Goal: Navigation & Orientation: Find specific page/section

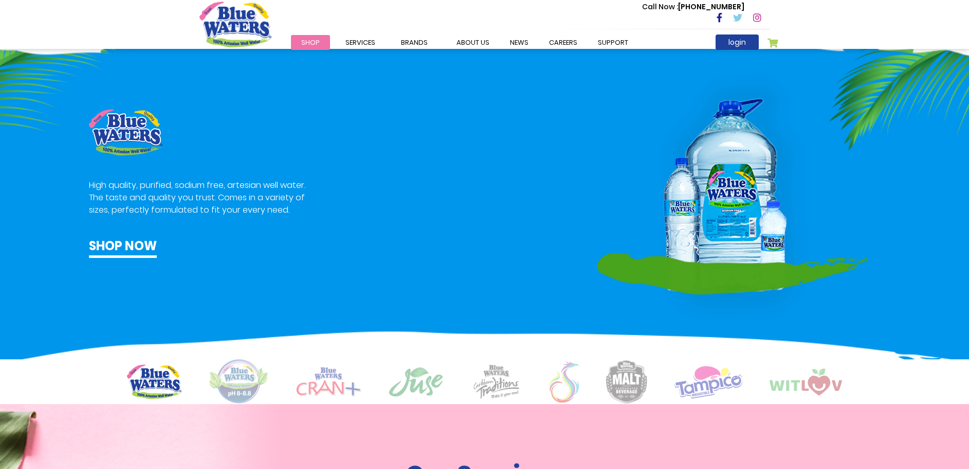
scroll to position [566, 0]
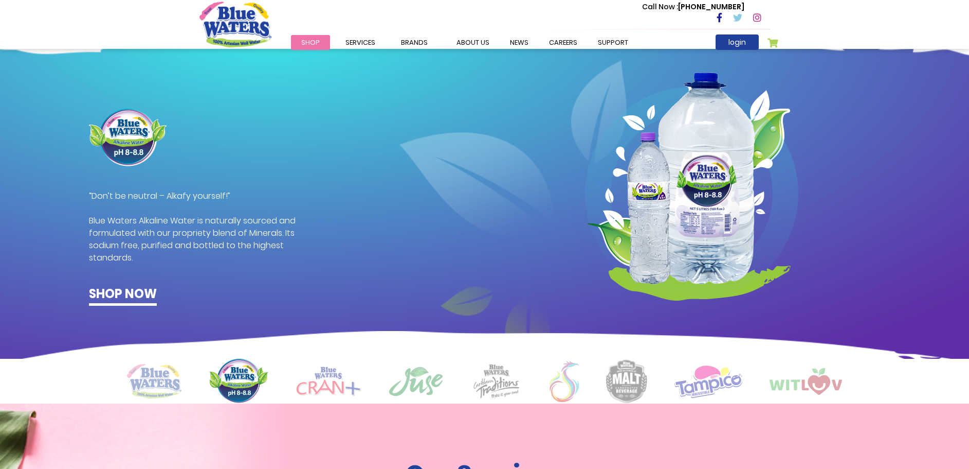
click at [953, 192] on div at bounding box center [692, 207] width 570 height 197
click at [690, 386] on img at bounding box center [709, 380] width 68 height 33
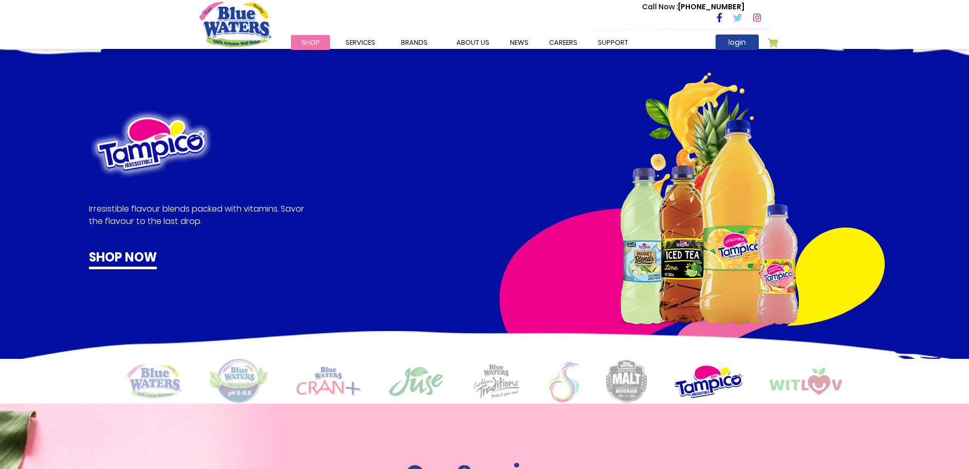
click at [636, 382] on img at bounding box center [626, 381] width 41 height 44
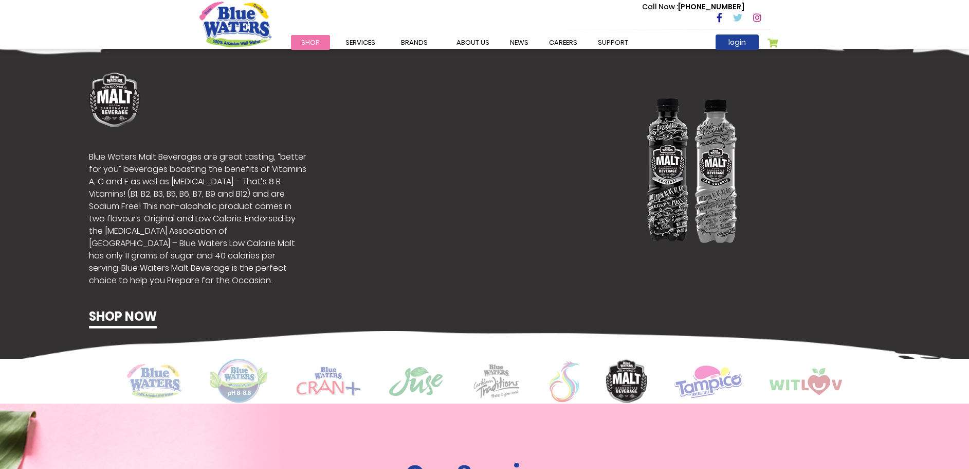
click at [801, 385] on img at bounding box center [806, 381] width 73 height 27
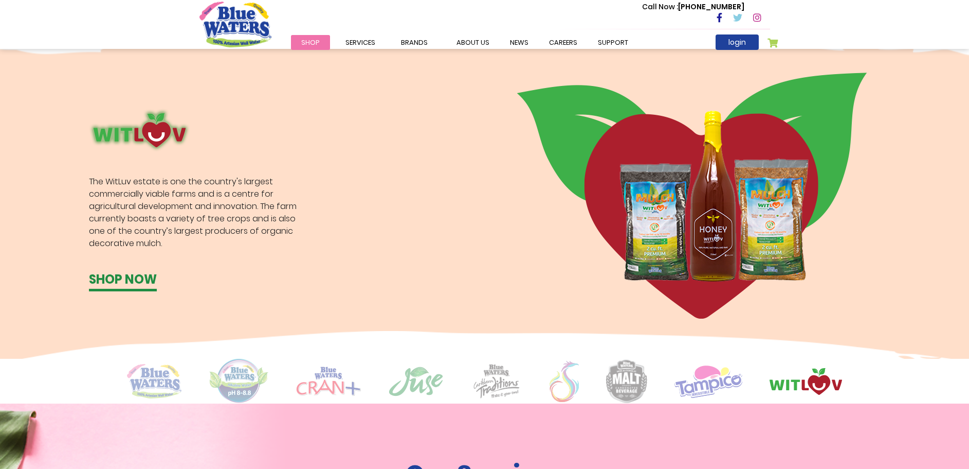
click at [622, 382] on img at bounding box center [626, 381] width 41 height 44
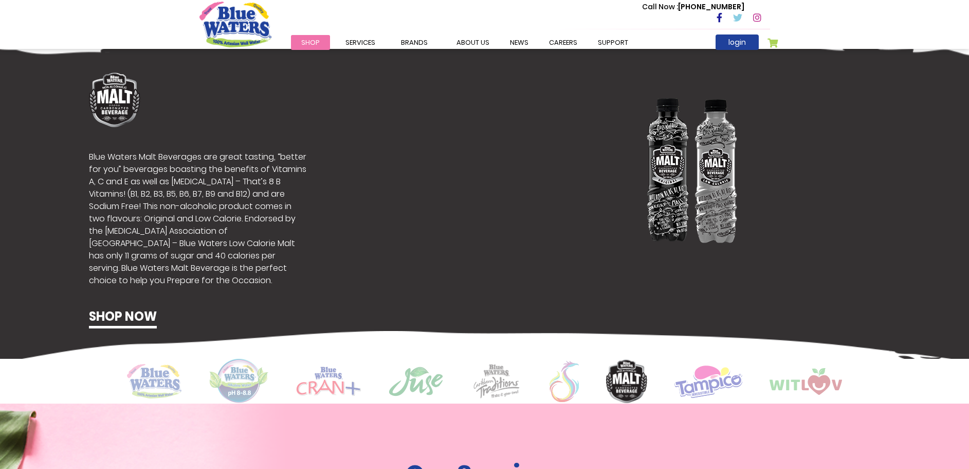
click at [559, 377] on img at bounding box center [564, 381] width 29 height 41
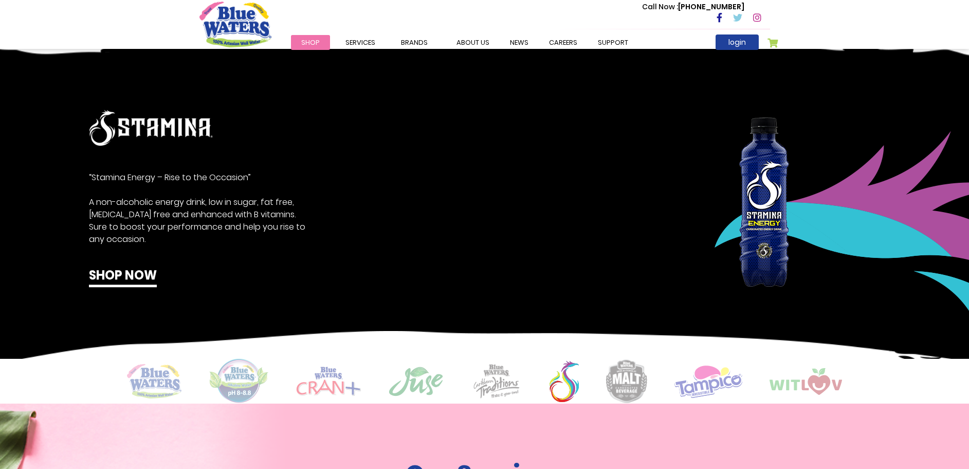
click at [516, 376] on img at bounding box center [496, 380] width 51 height 35
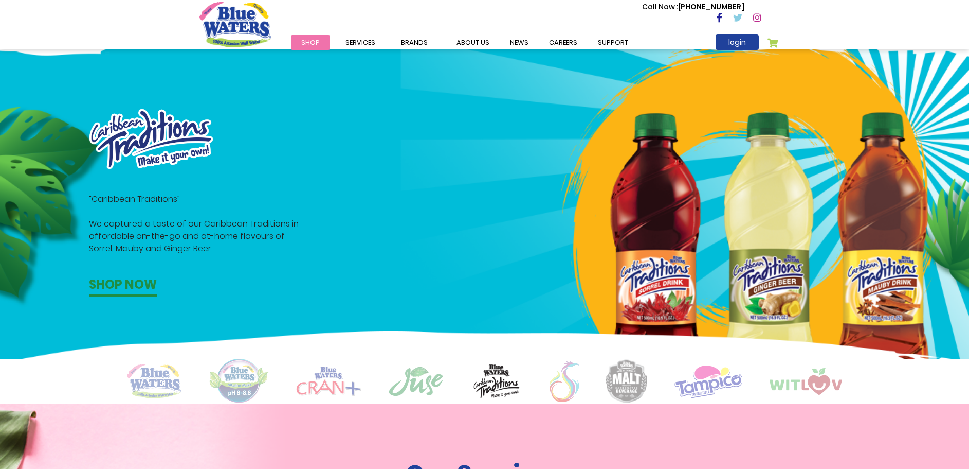
click at [416, 376] on img at bounding box center [416, 381] width 56 height 31
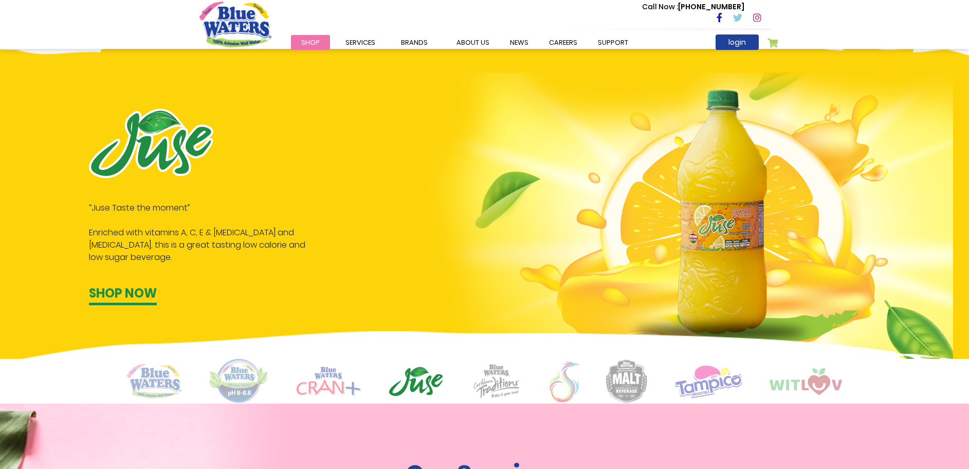
click at [351, 380] on img at bounding box center [328, 380] width 65 height 29
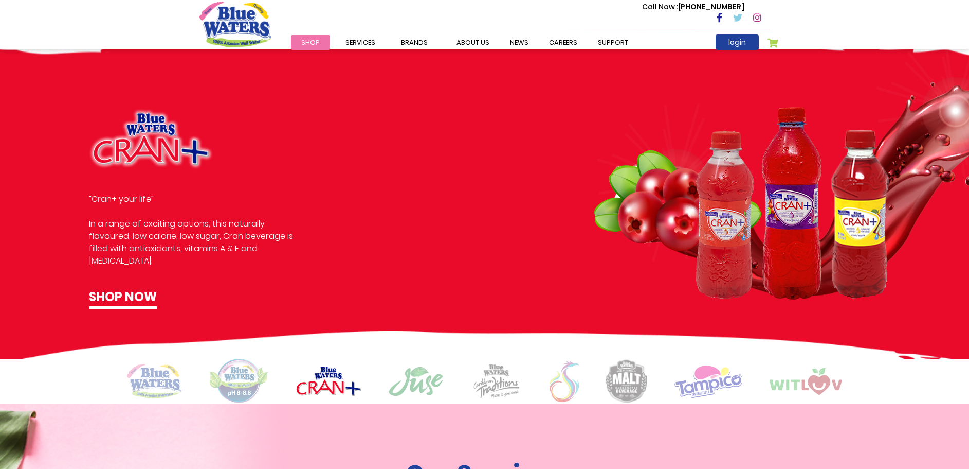
click at [232, 374] on img at bounding box center [239, 380] width 60 height 45
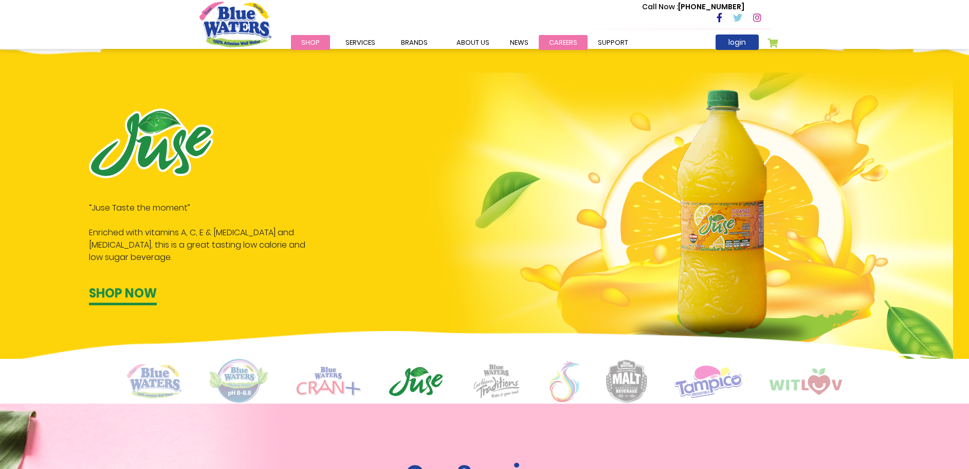
click at [558, 39] on link "careers" at bounding box center [563, 42] width 49 height 15
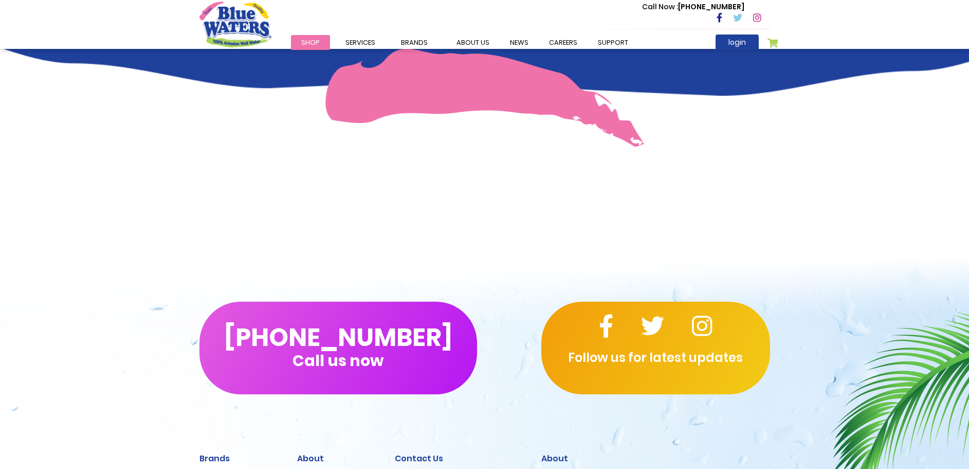
scroll to position [956, 0]
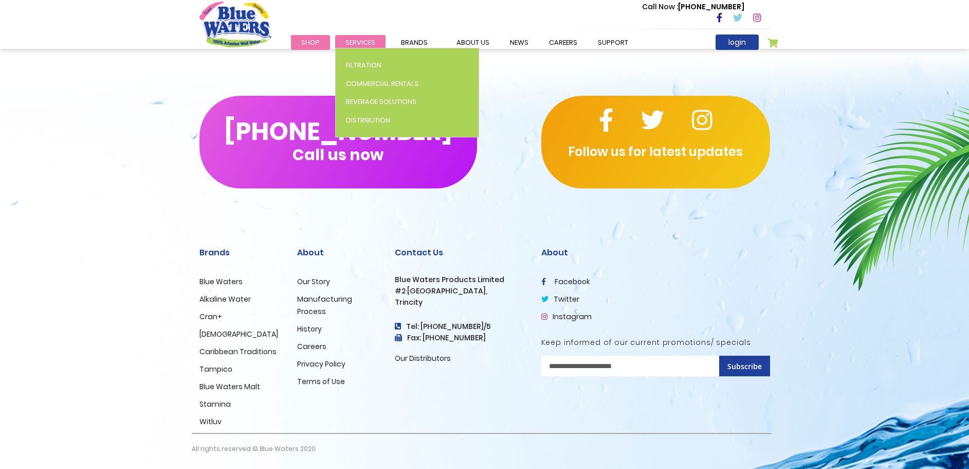
click at [352, 37] on link "Services" at bounding box center [360, 42] width 50 height 15
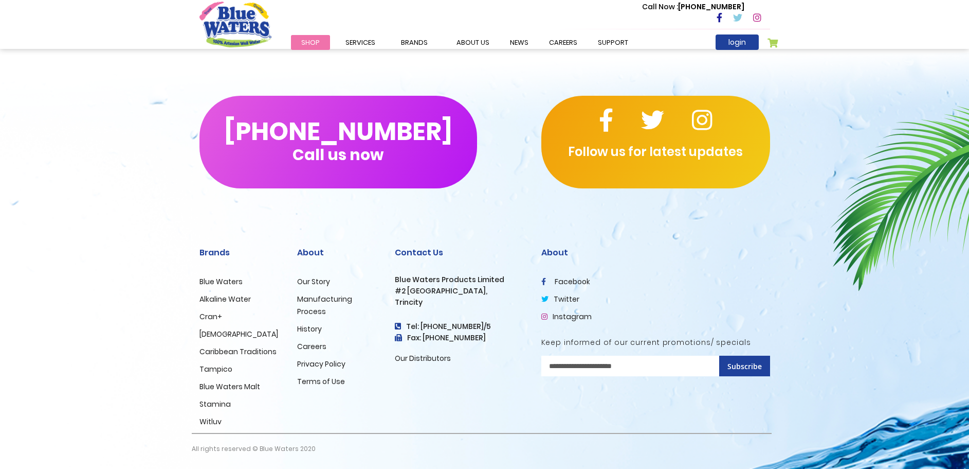
click at [309, 48] on link "Shop" at bounding box center [310, 42] width 39 height 15
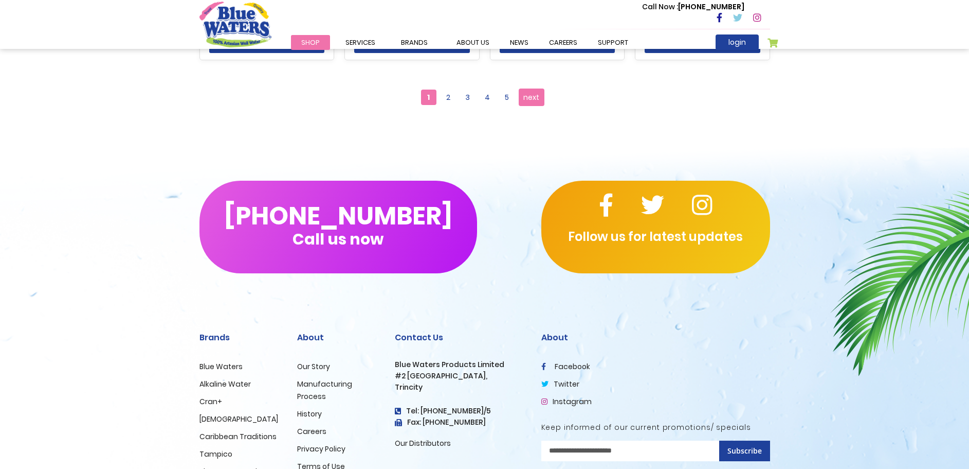
scroll to position [1131, 0]
